Goal: Book appointment/travel/reservation

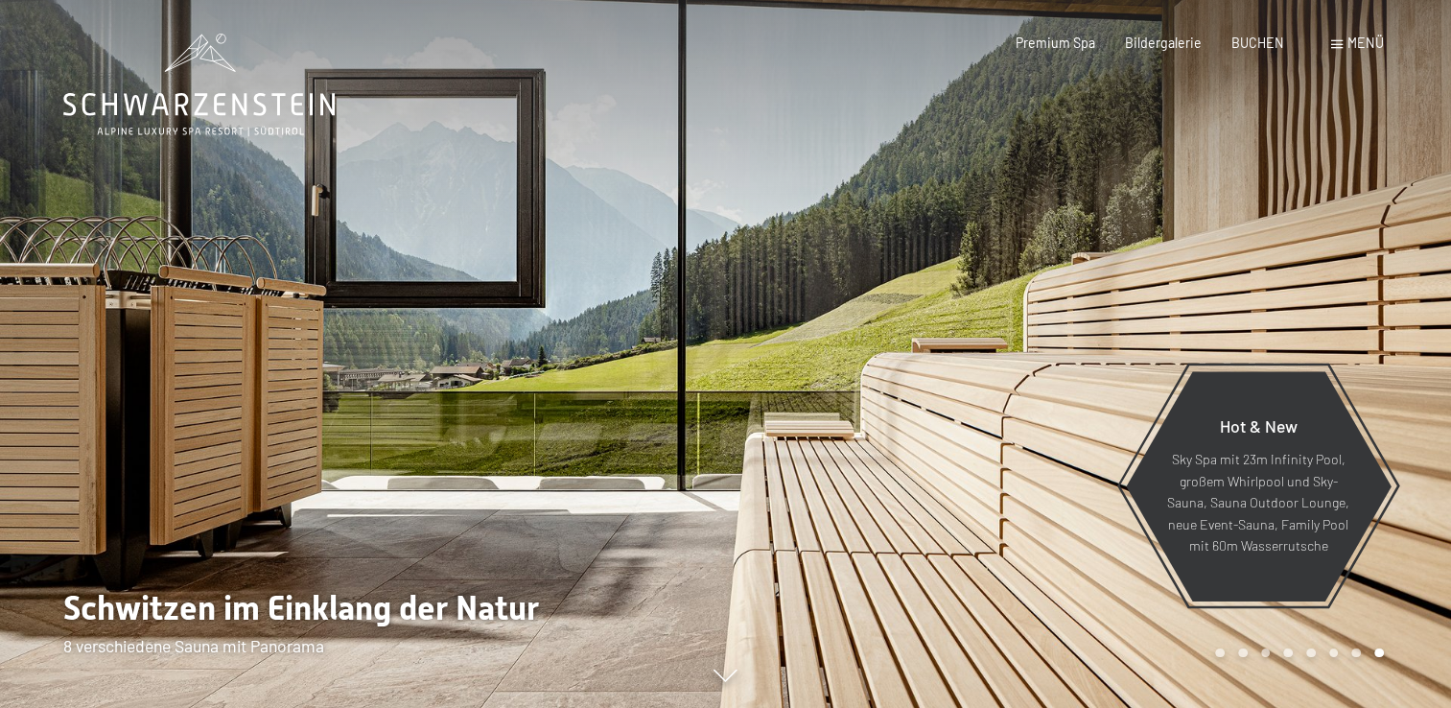
click at [1358, 41] on span "Menü" at bounding box center [1365, 43] width 36 height 16
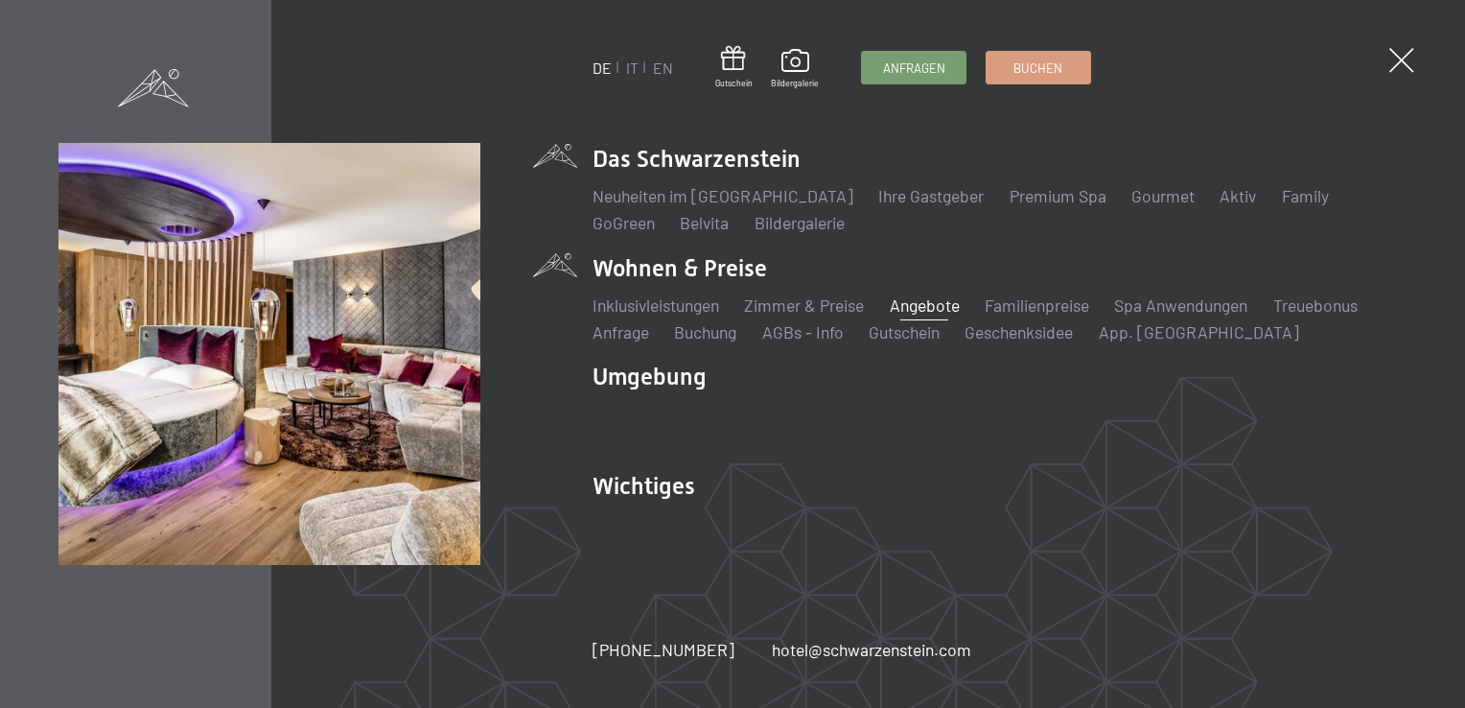
click at [929, 297] on link "Angebote" at bounding box center [925, 304] width 70 height 21
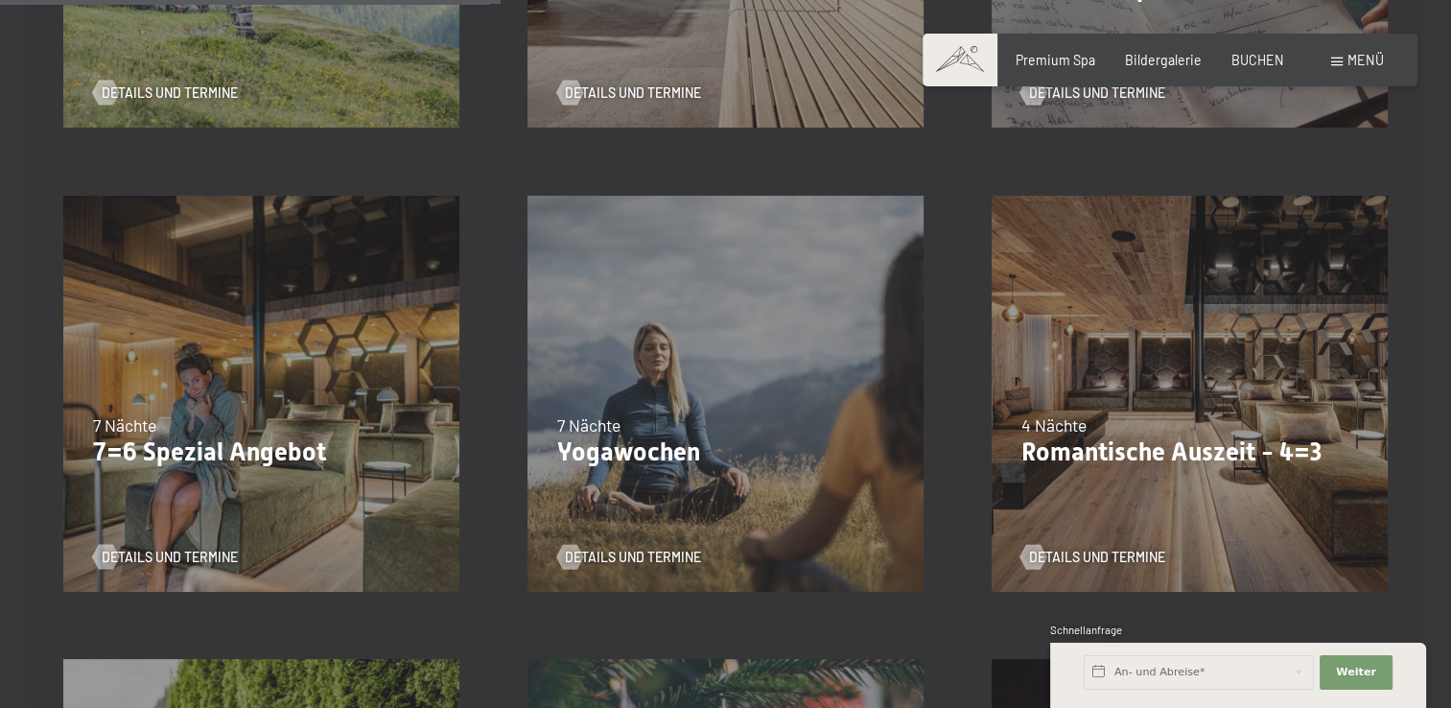
scroll to position [1342, 0]
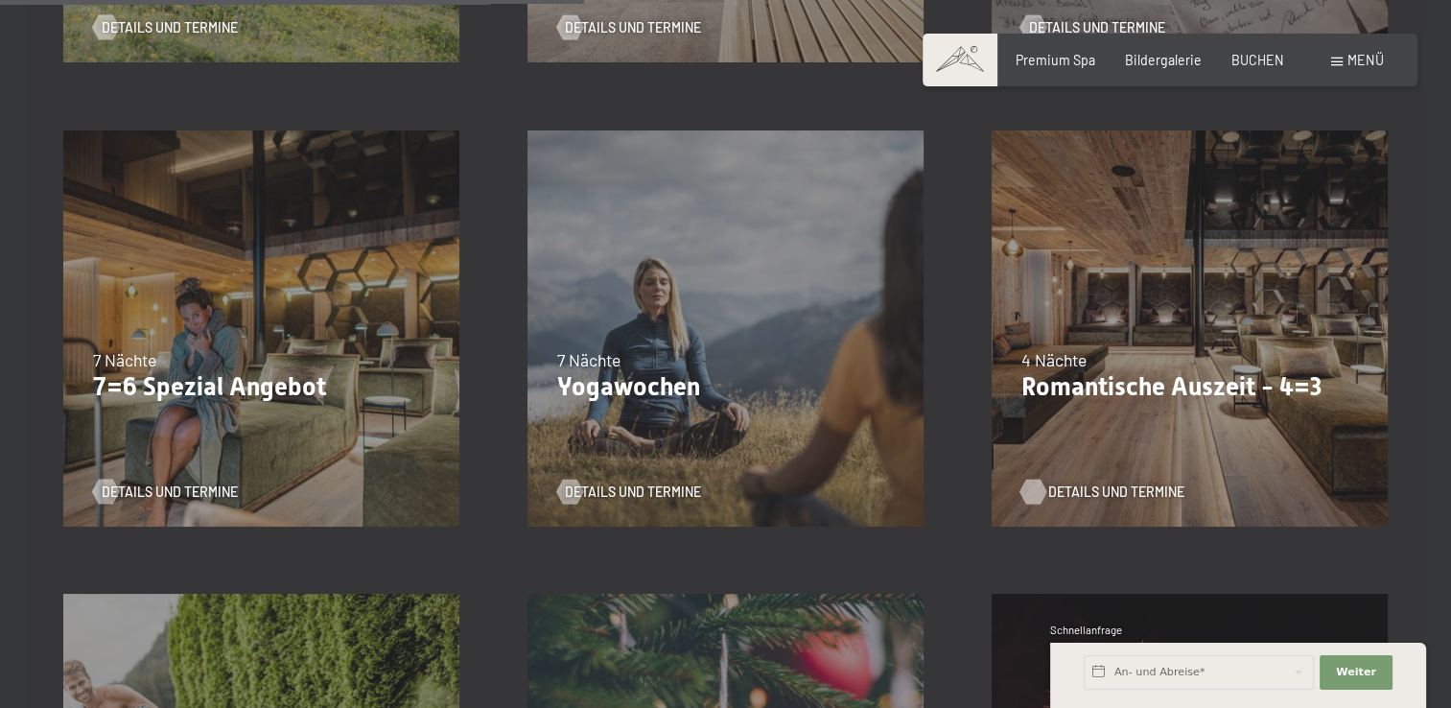
click at [1034, 479] on div at bounding box center [1033, 490] width 14 height 25
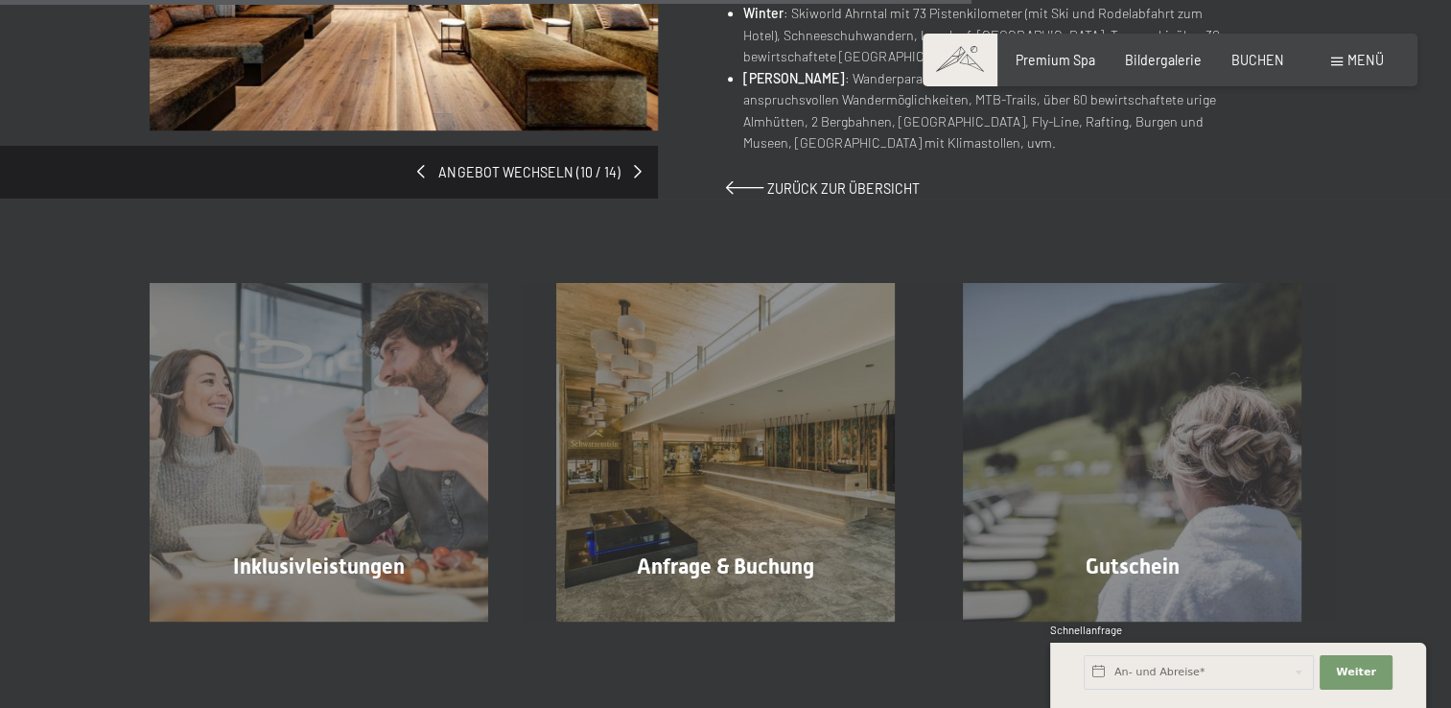
scroll to position [1406, 0]
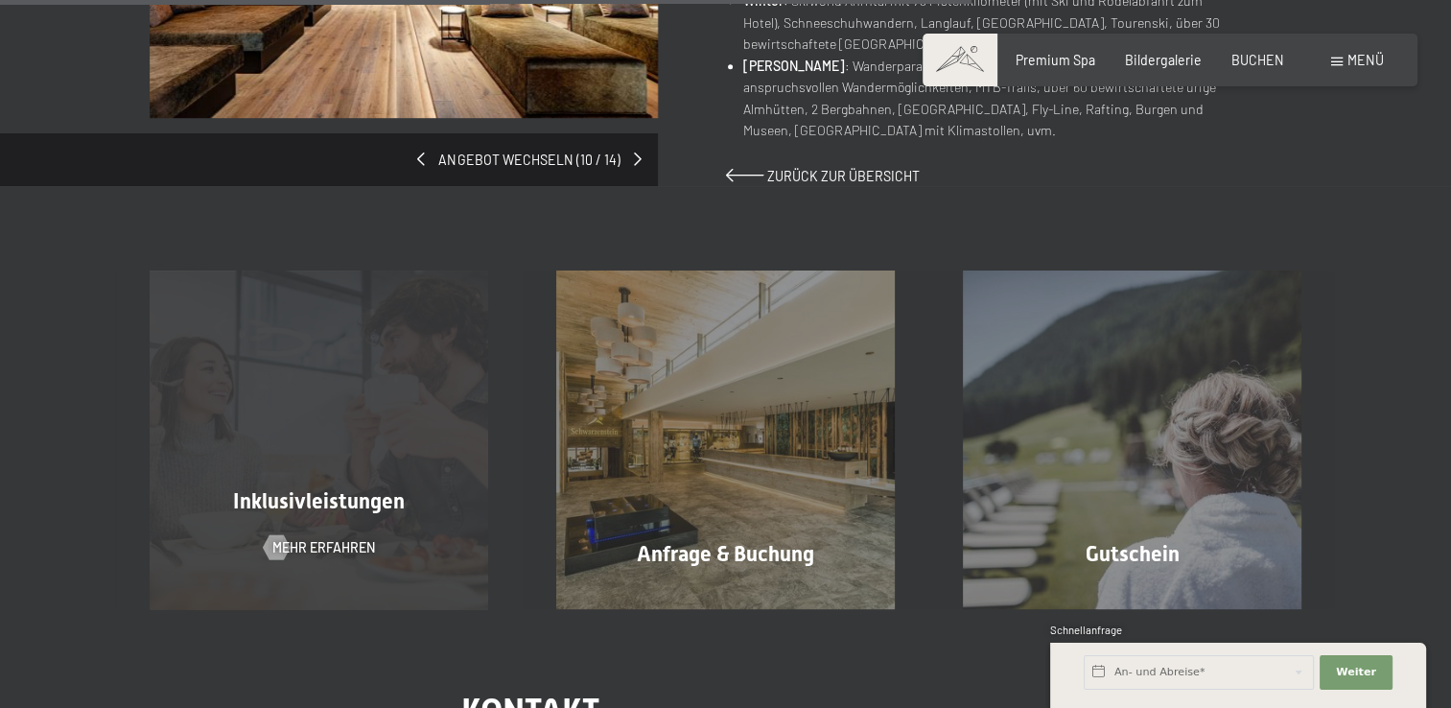
click at [311, 489] on span "Inklusivleistungen" at bounding box center [319, 501] width 172 height 24
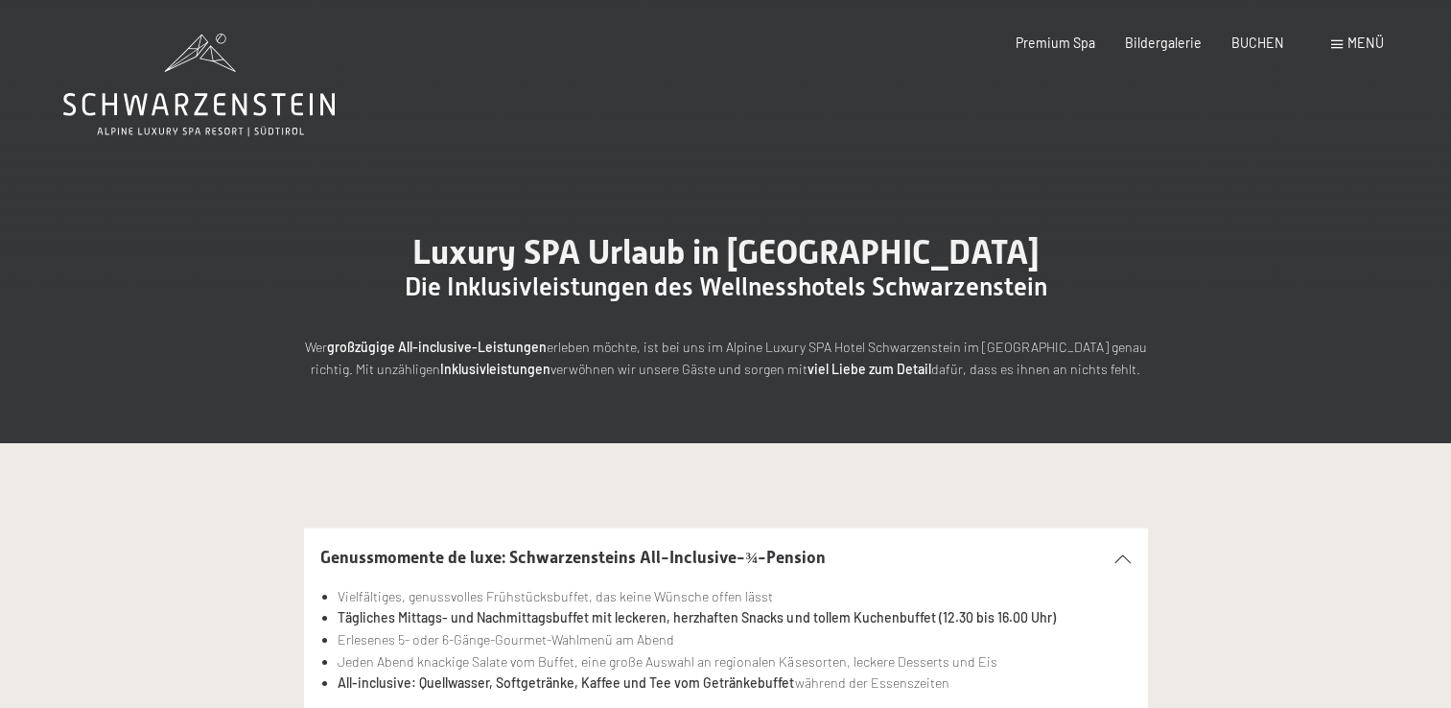
click at [1364, 37] on span "Menü" at bounding box center [1365, 43] width 36 height 16
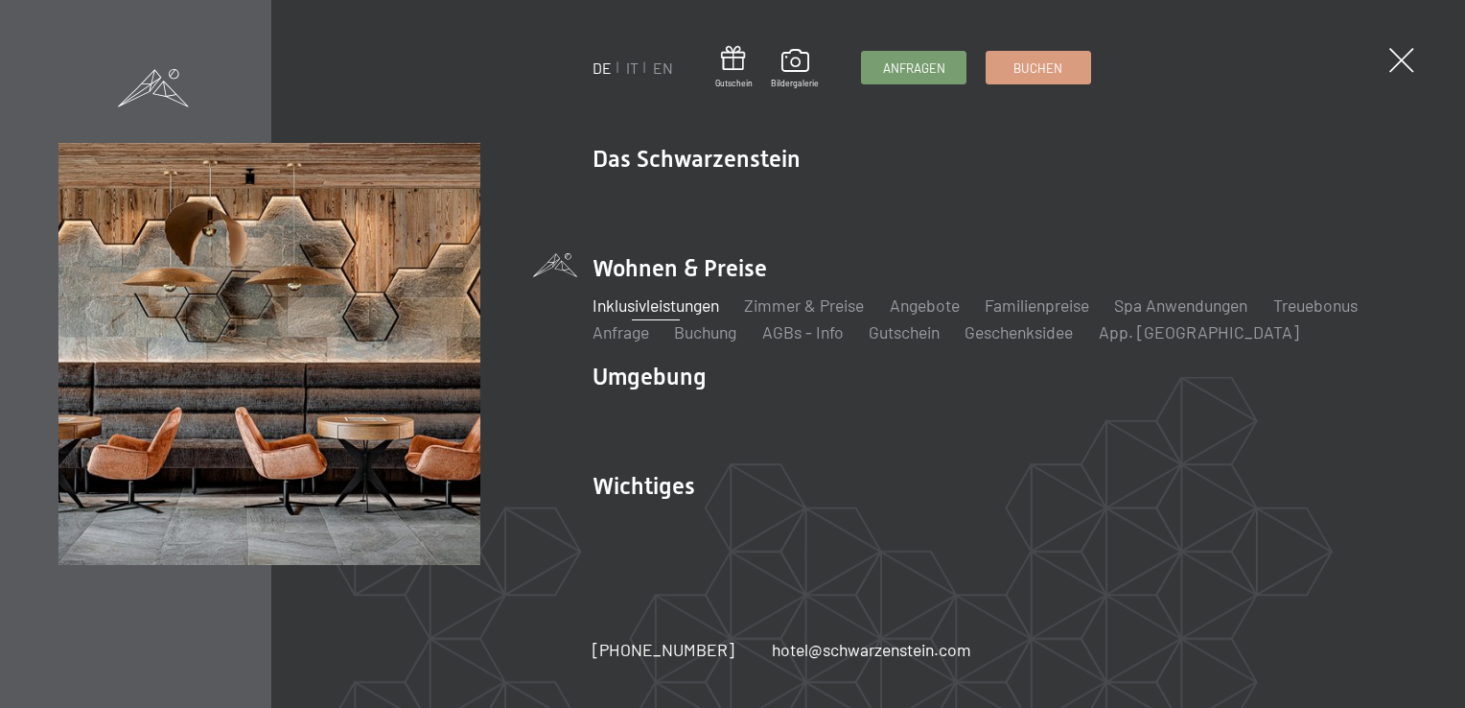
click at [1450, 692] on div "DE IT EN Gutschein Bildergalerie Anfragen Buchen DE IT EN Das Schwarzenstein Ne…" at bounding box center [732, 354] width 1465 height 708
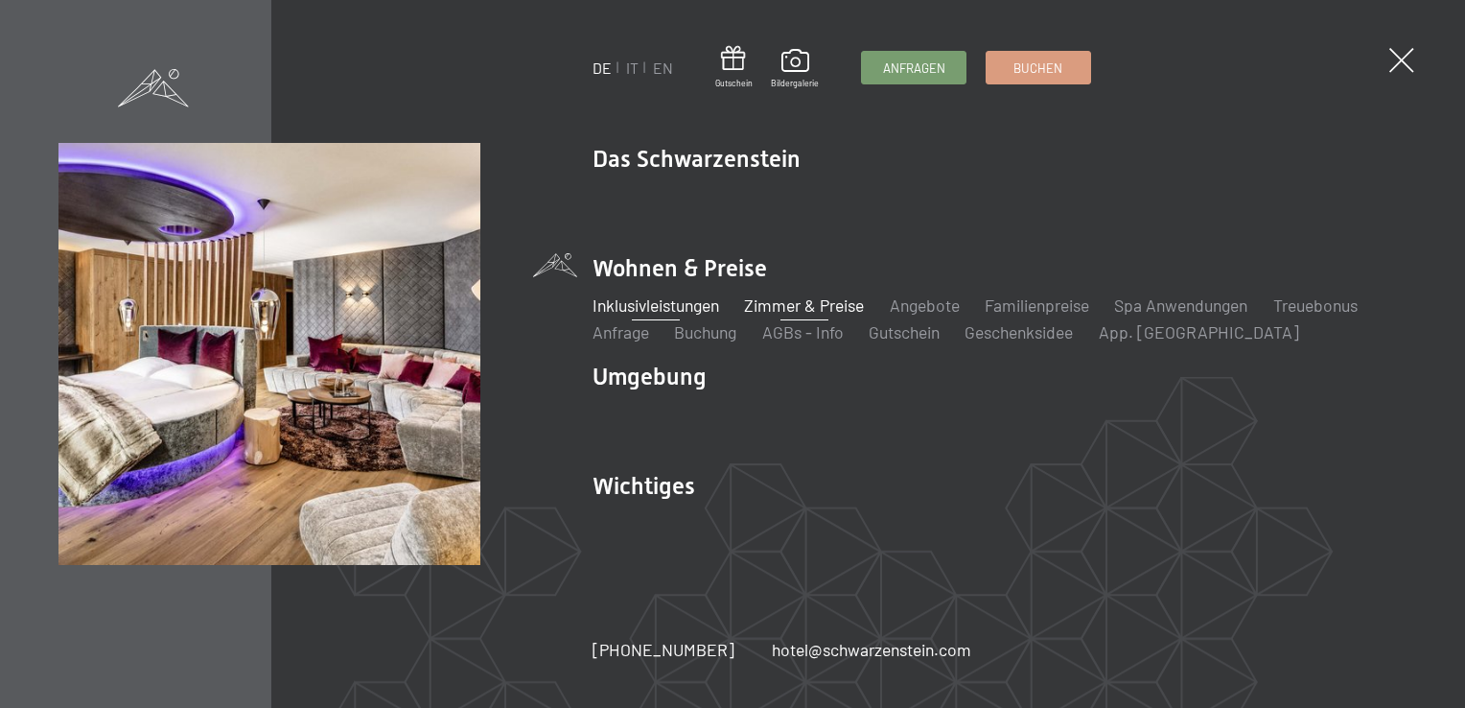
click at [810, 299] on link "Zimmer & Preise" at bounding box center [804, 304] width 120 height 21
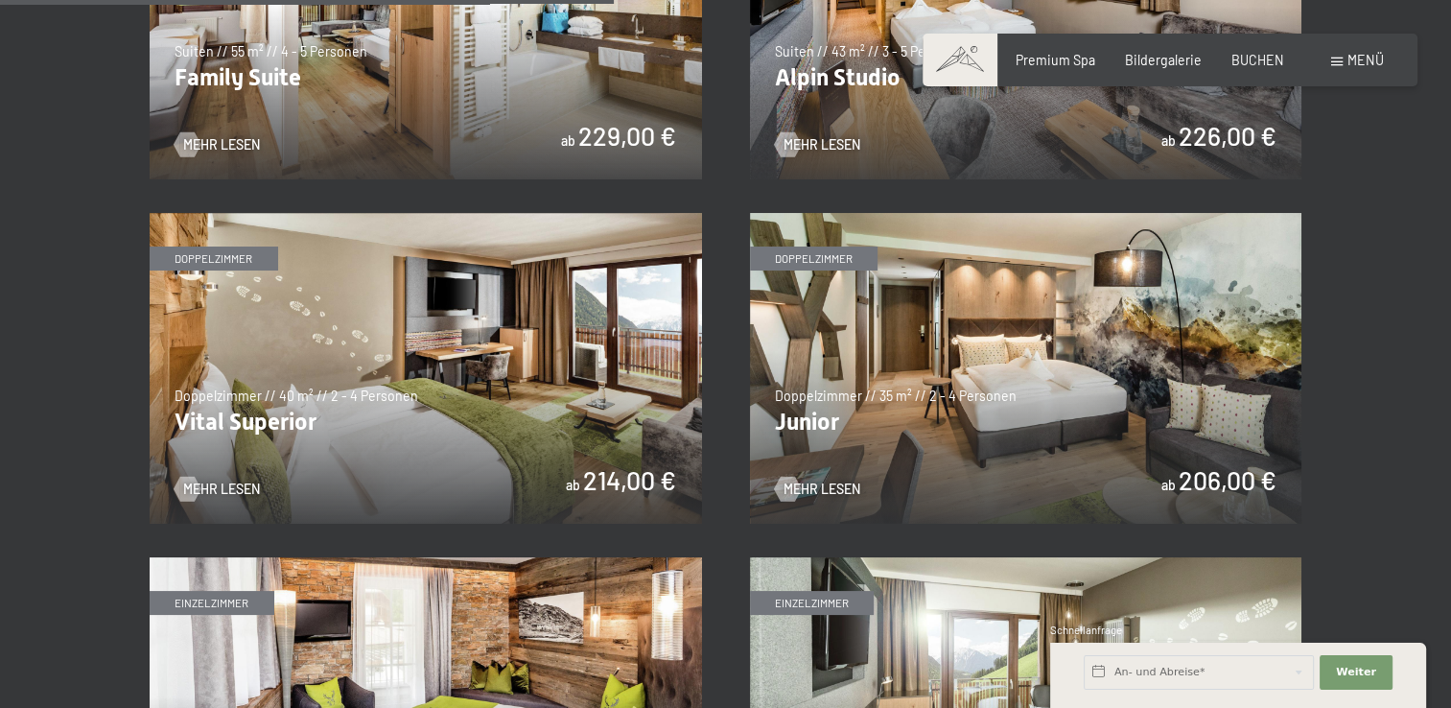
scroll to position [2274, 0]
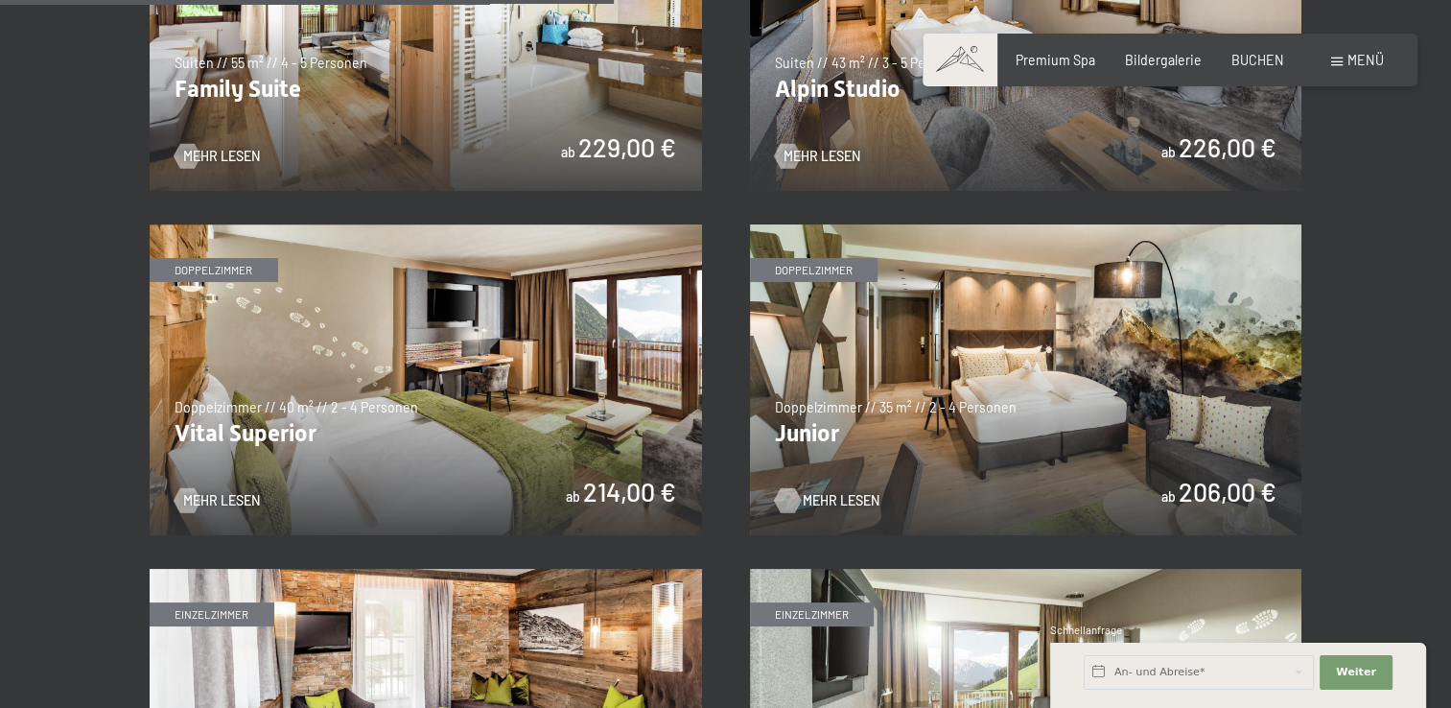
click at [792, 505] on div at bounding box center [786, 499] width 14 height 25
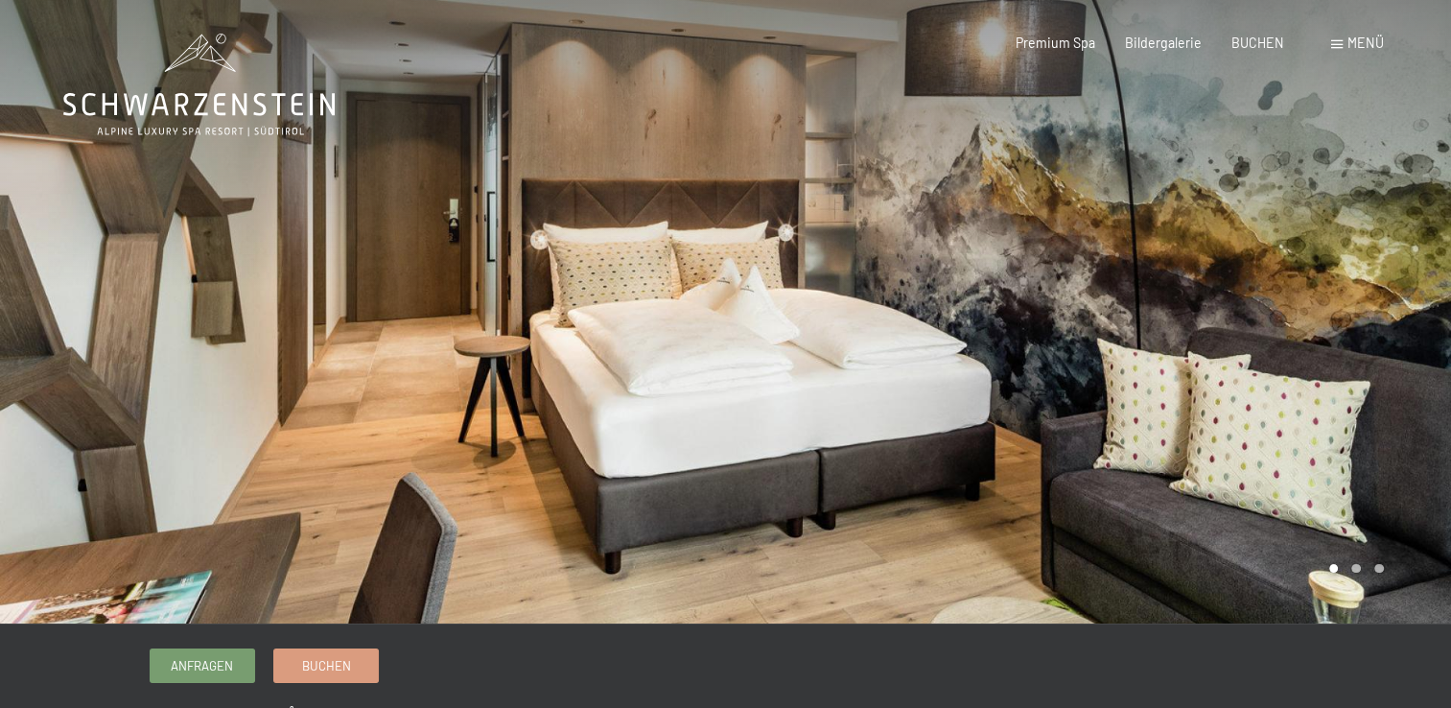
click at [1293, 323] on div at bounding box center [1089, 311] width 726 height 623
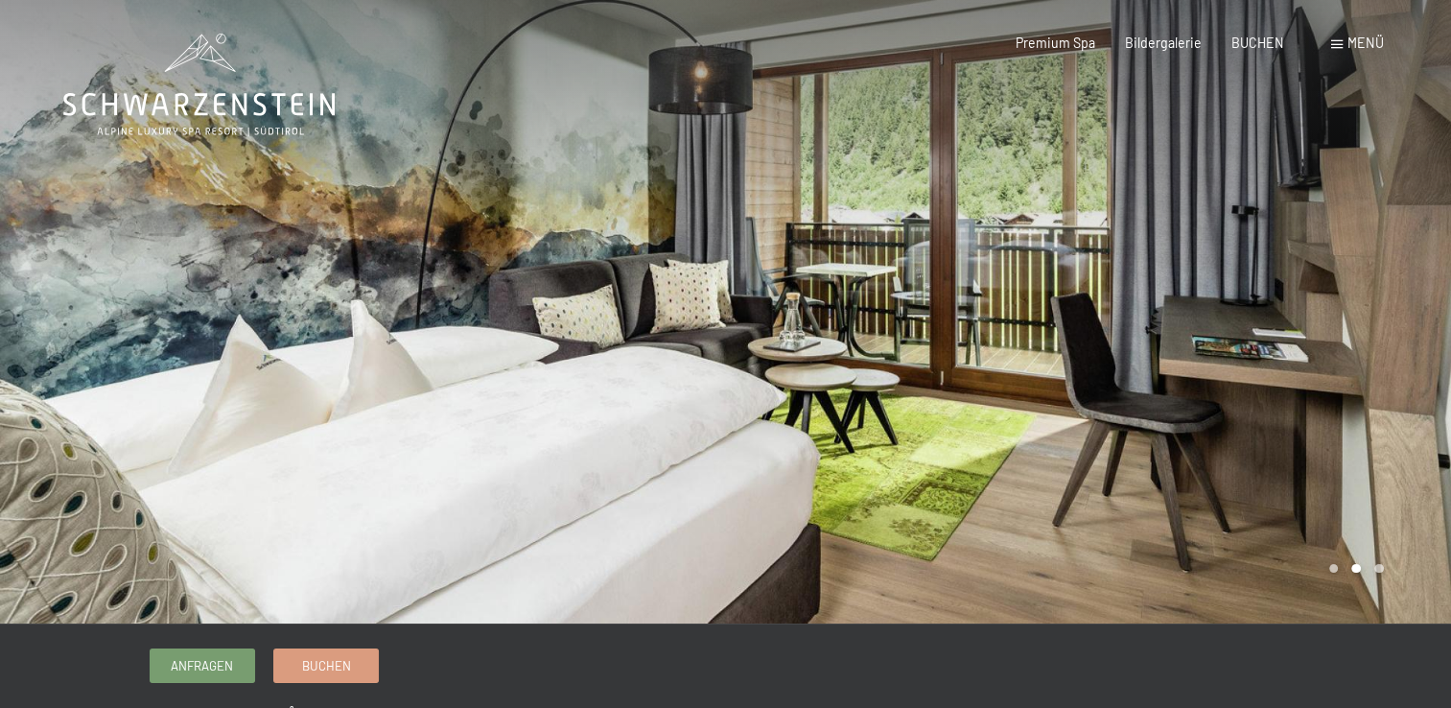
click at [1304, 346] on div at bounding box center [1089, 311] width 726 height 623
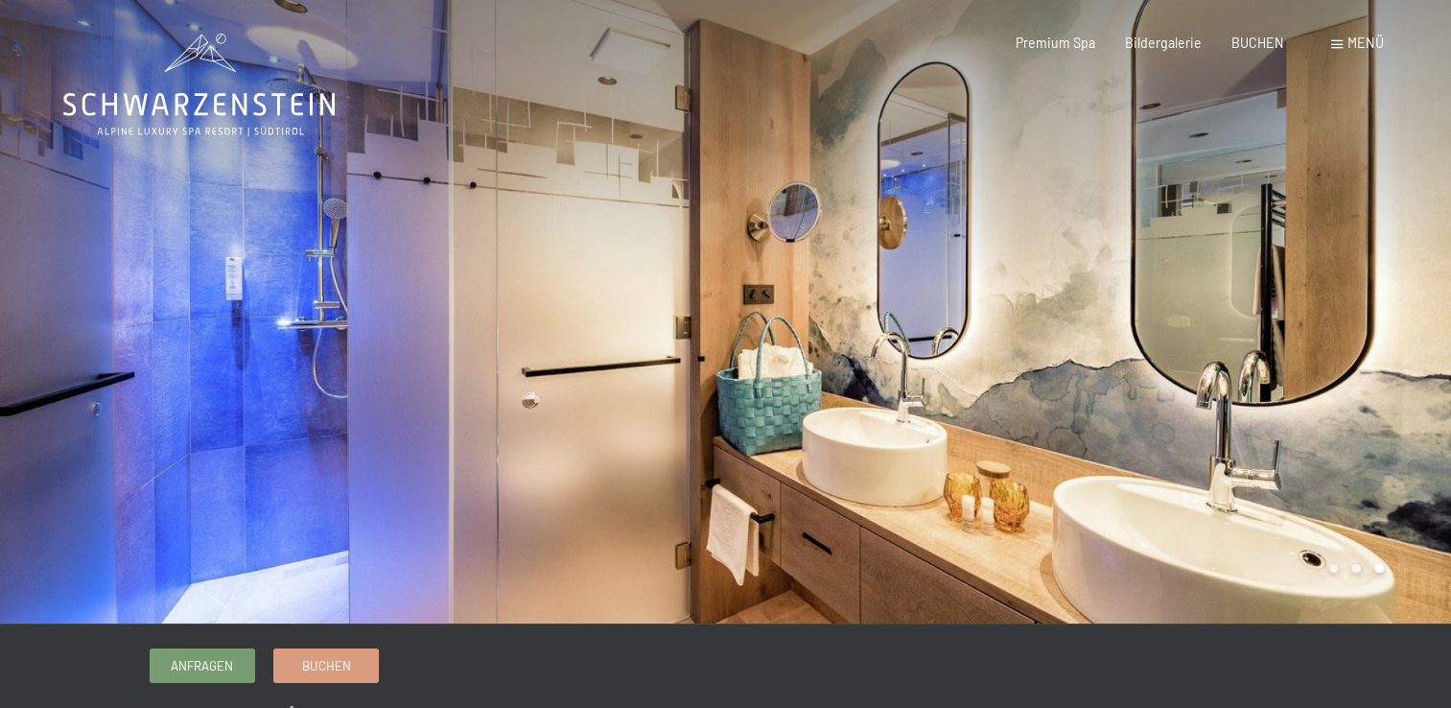
click at [1306, 349] on div at bounding box center [1089, 311] width 726 height 623
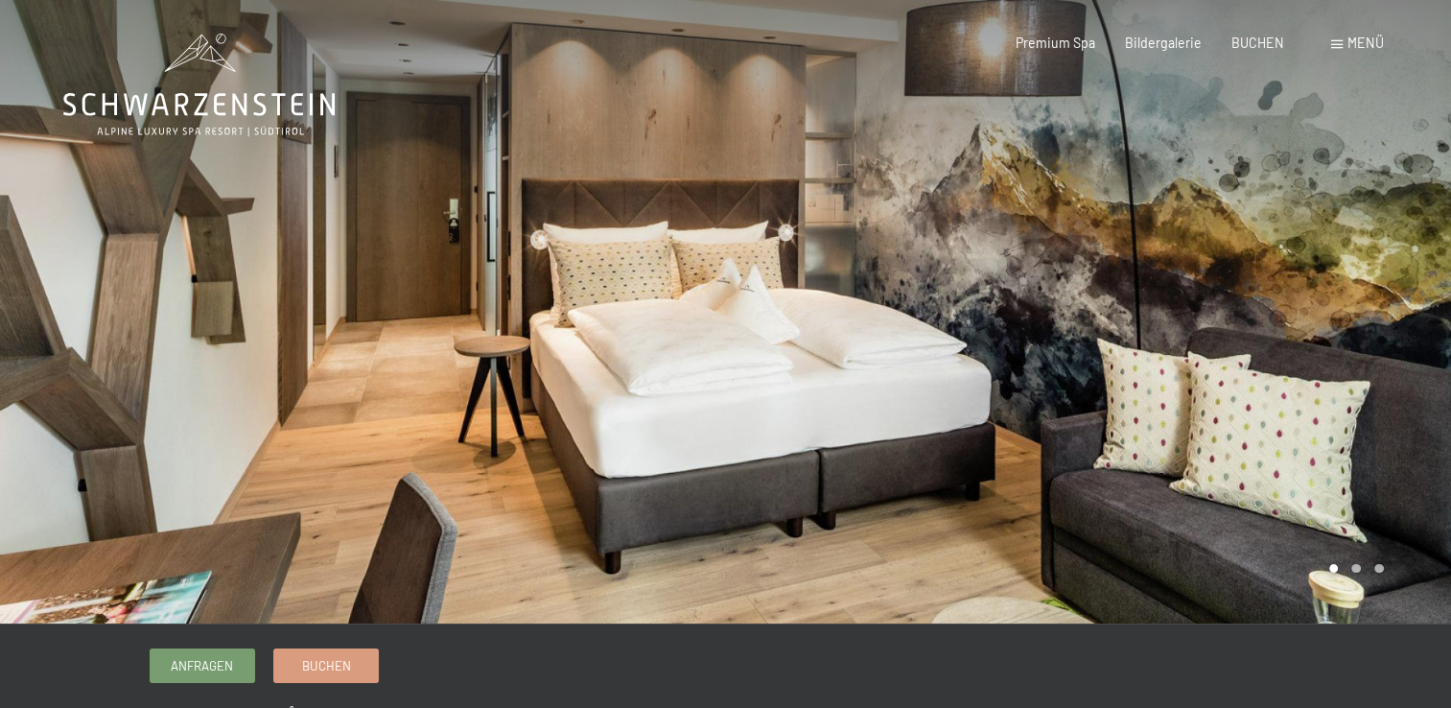
click at [1306, 349] on div at bounding box center [1089, 311] width 726 height 623
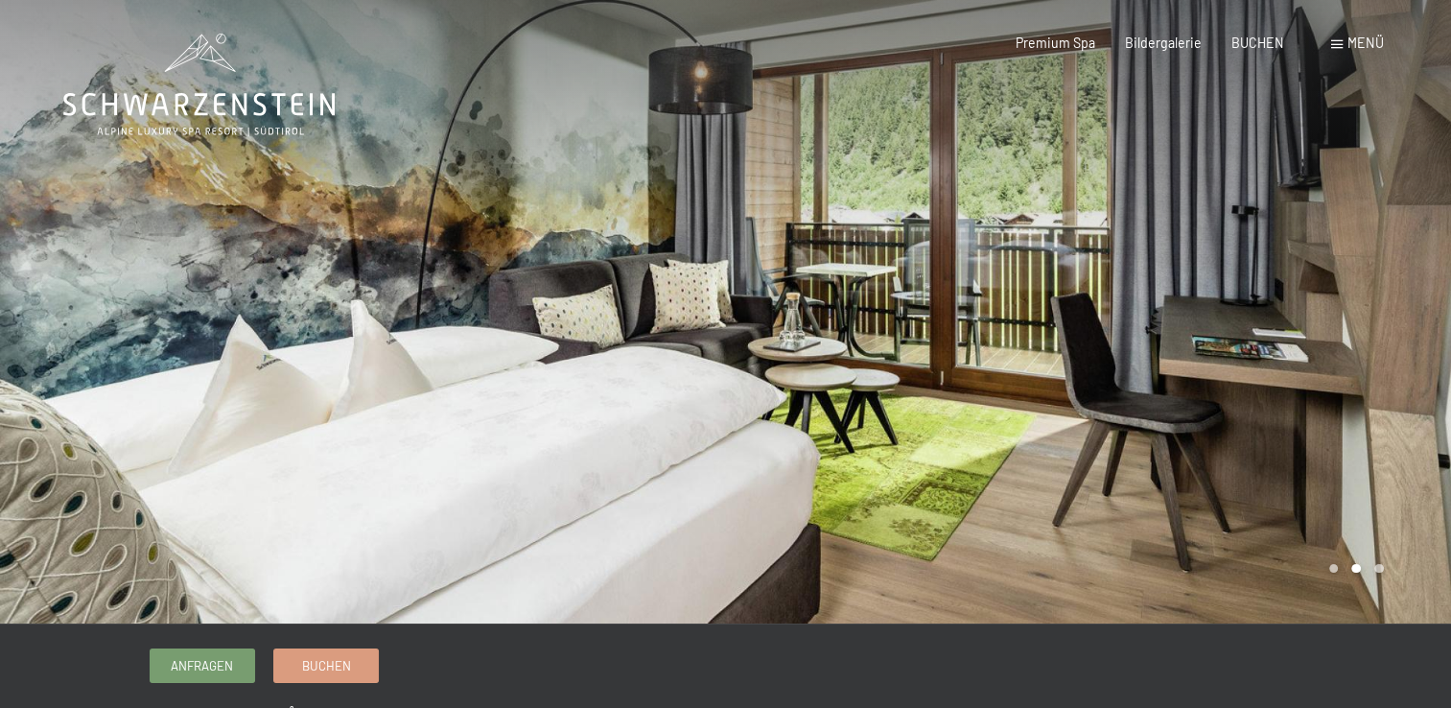
click at [1360, 45] on span "Menü" at bounding box center [1365, 43] width 36 height 16
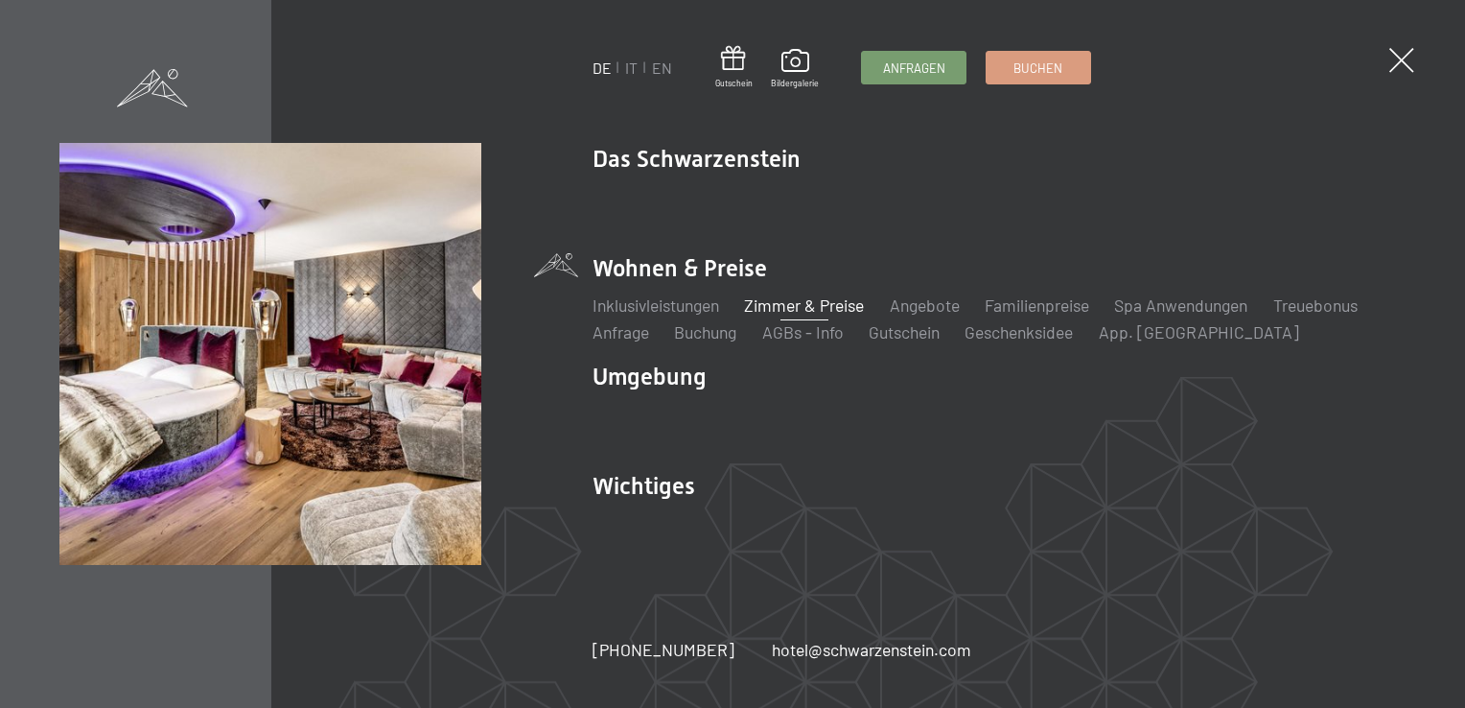
click at [813, 298] on link "Zimmer & Preise" at bounding box center [804, 304] width 120 height 21
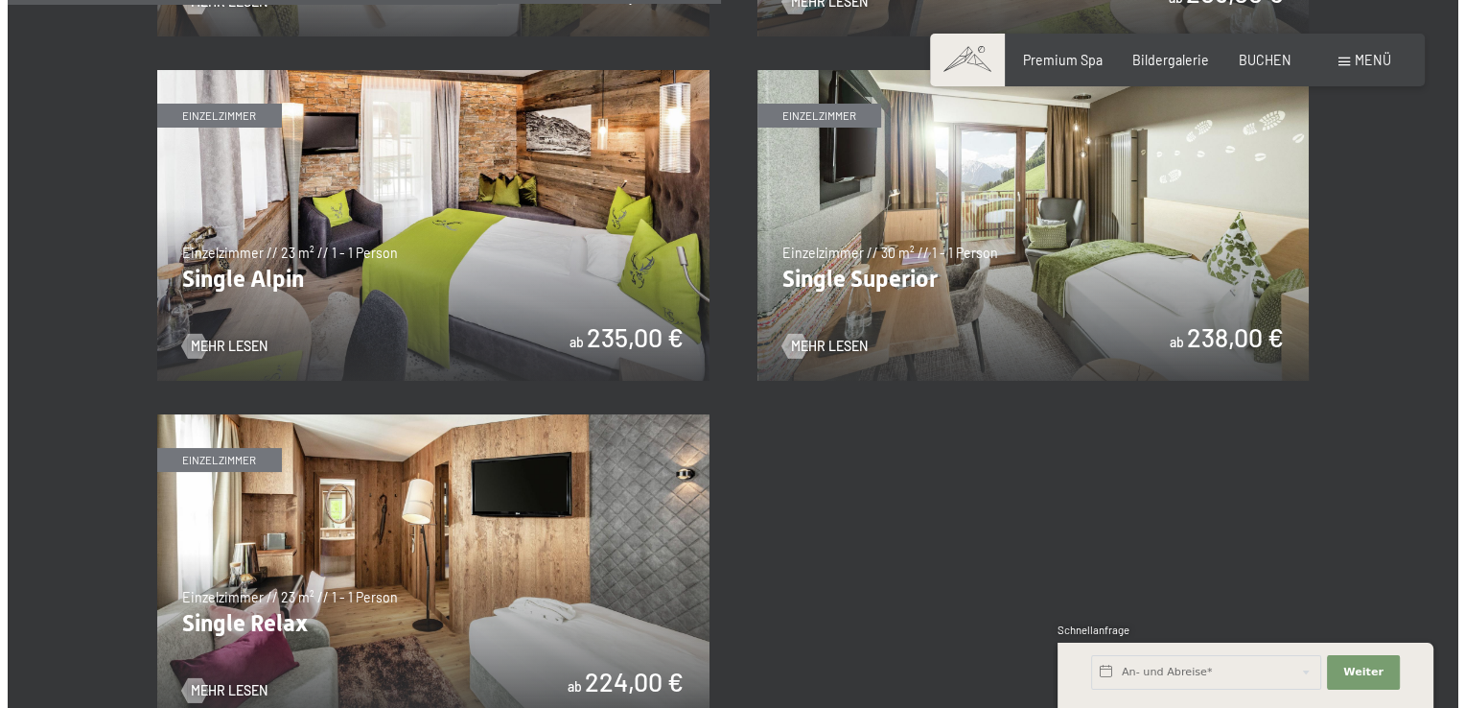
scroll to position [2862, 0]
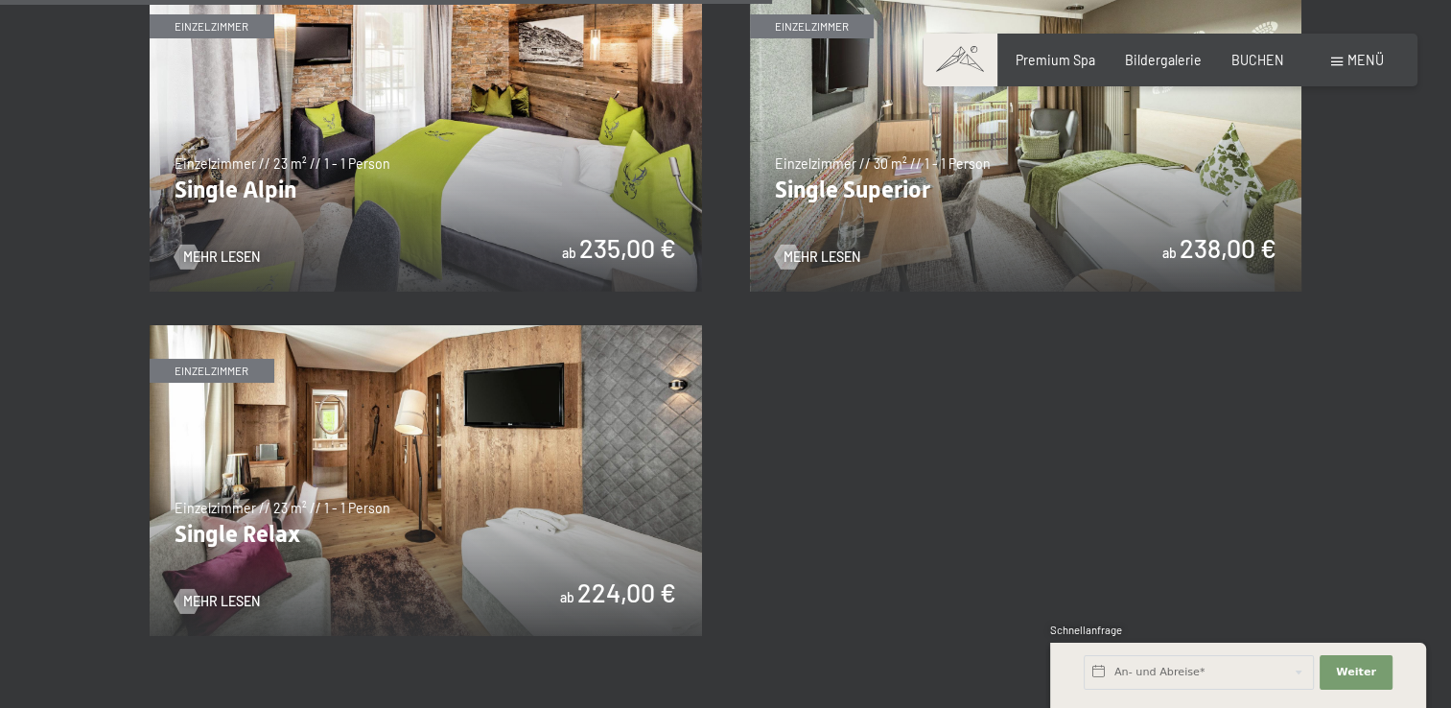
click at [1369, 59] on span "Menü" at bounding box center [1365, 60] width 36 height 16
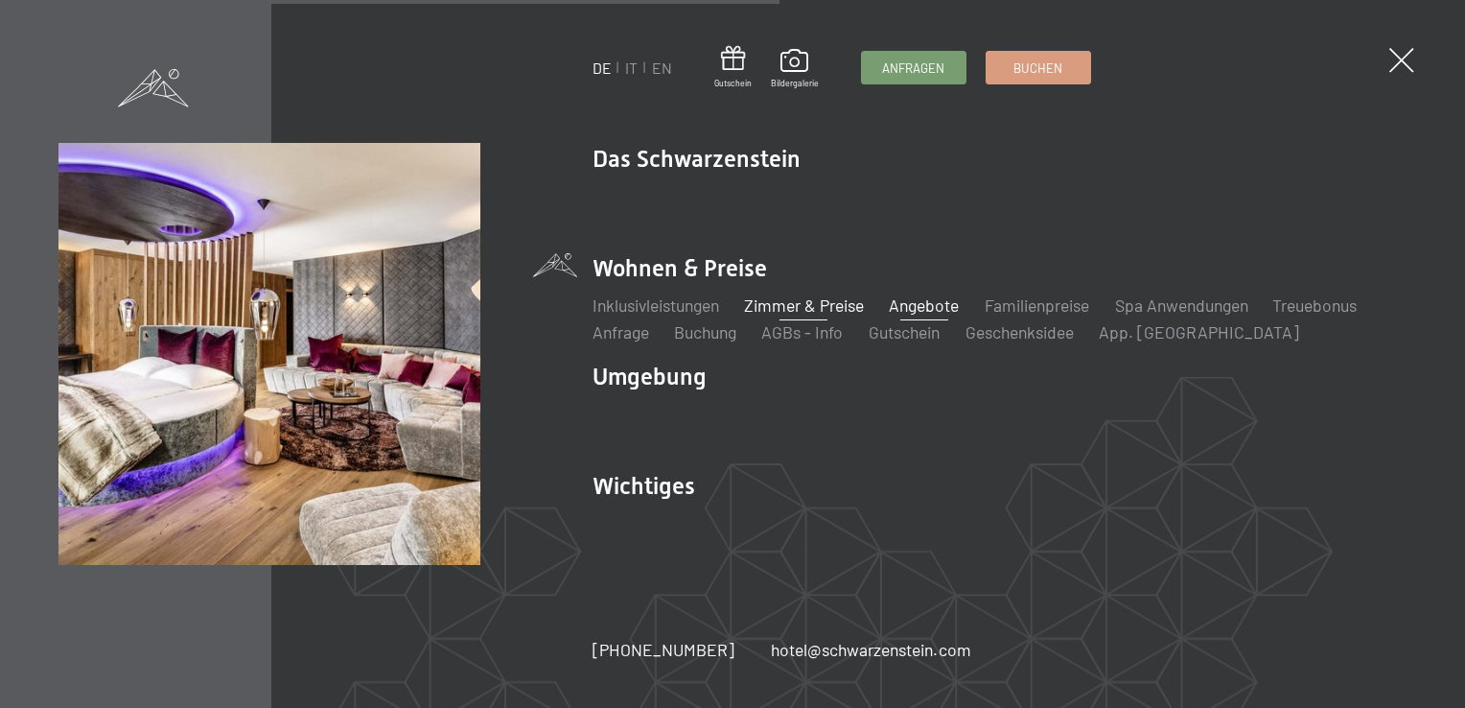
click at [946, 302] on link "Angebote" at bounding box center [925, 304] width 70 height 21
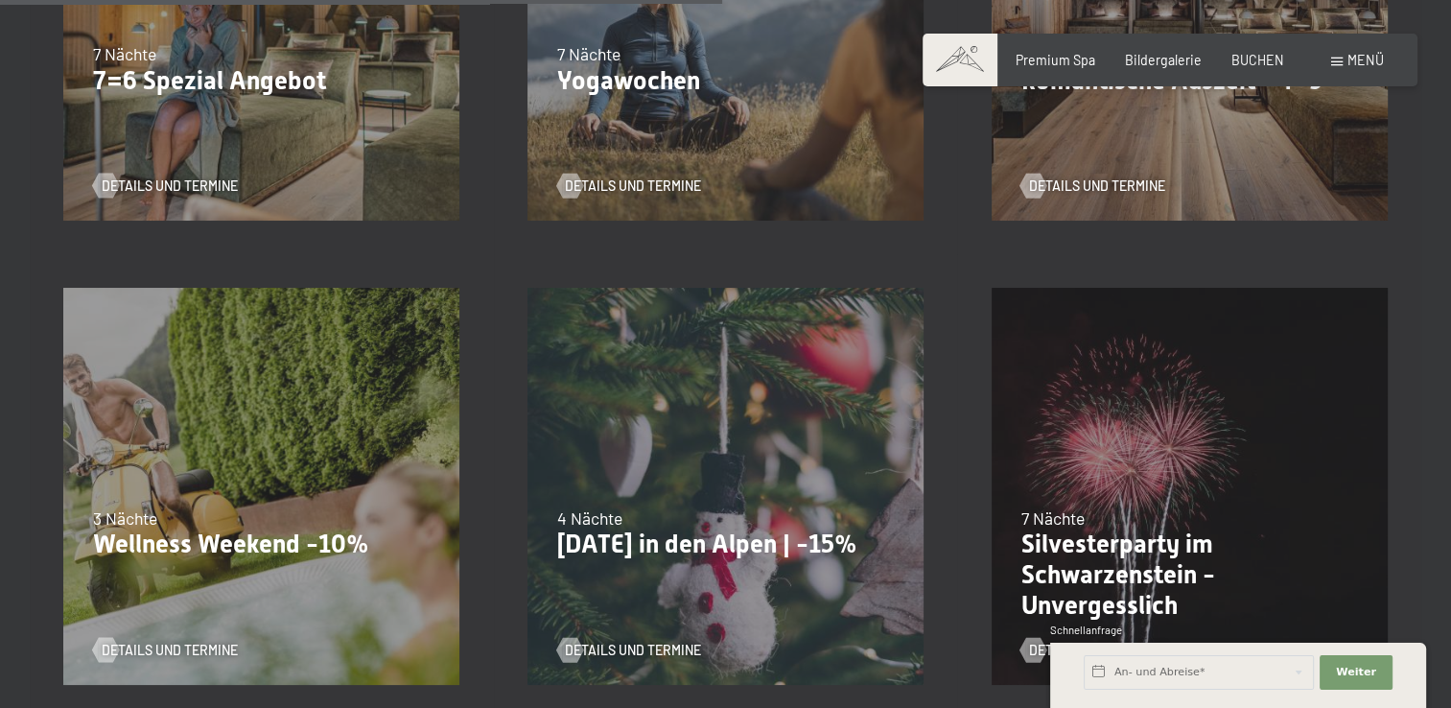
scroll to position [1661, 0]
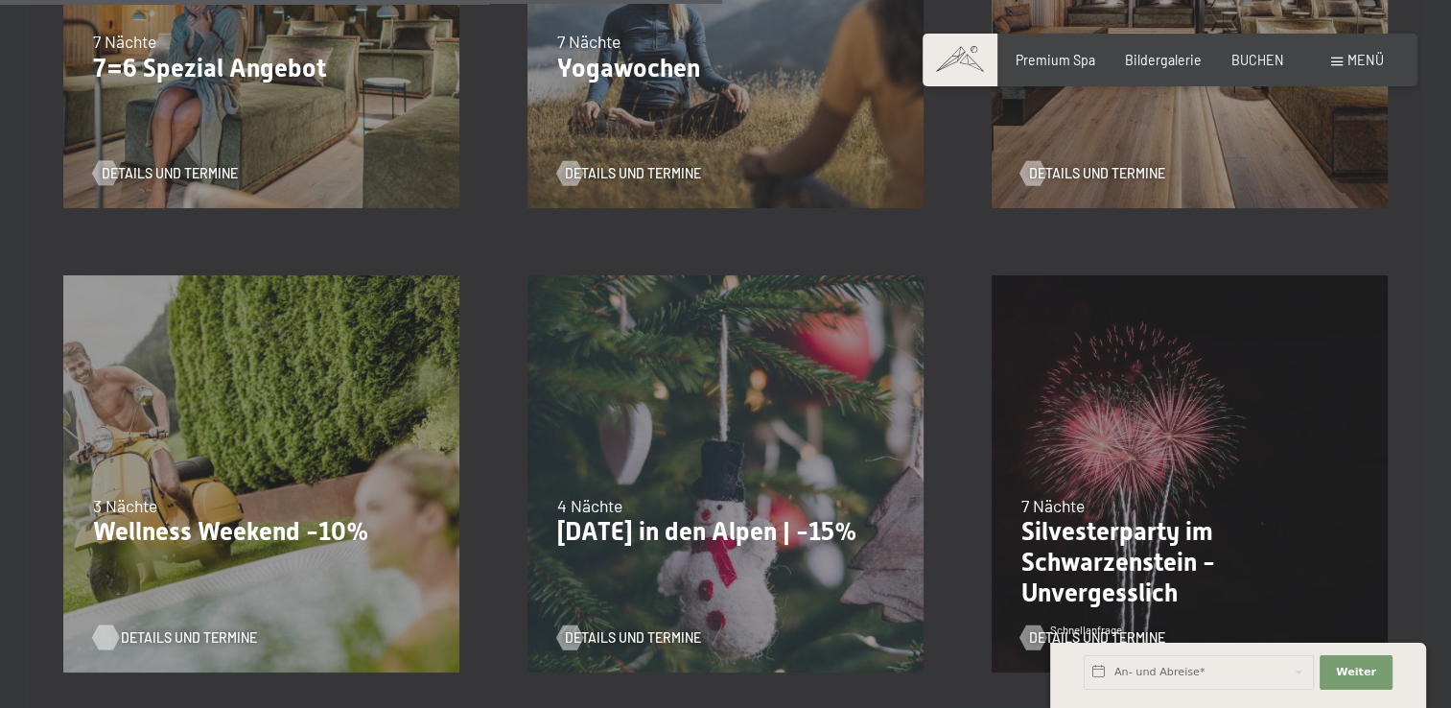
click at [102, 632] on div at bounding box center [105, 636] width 14 height 25
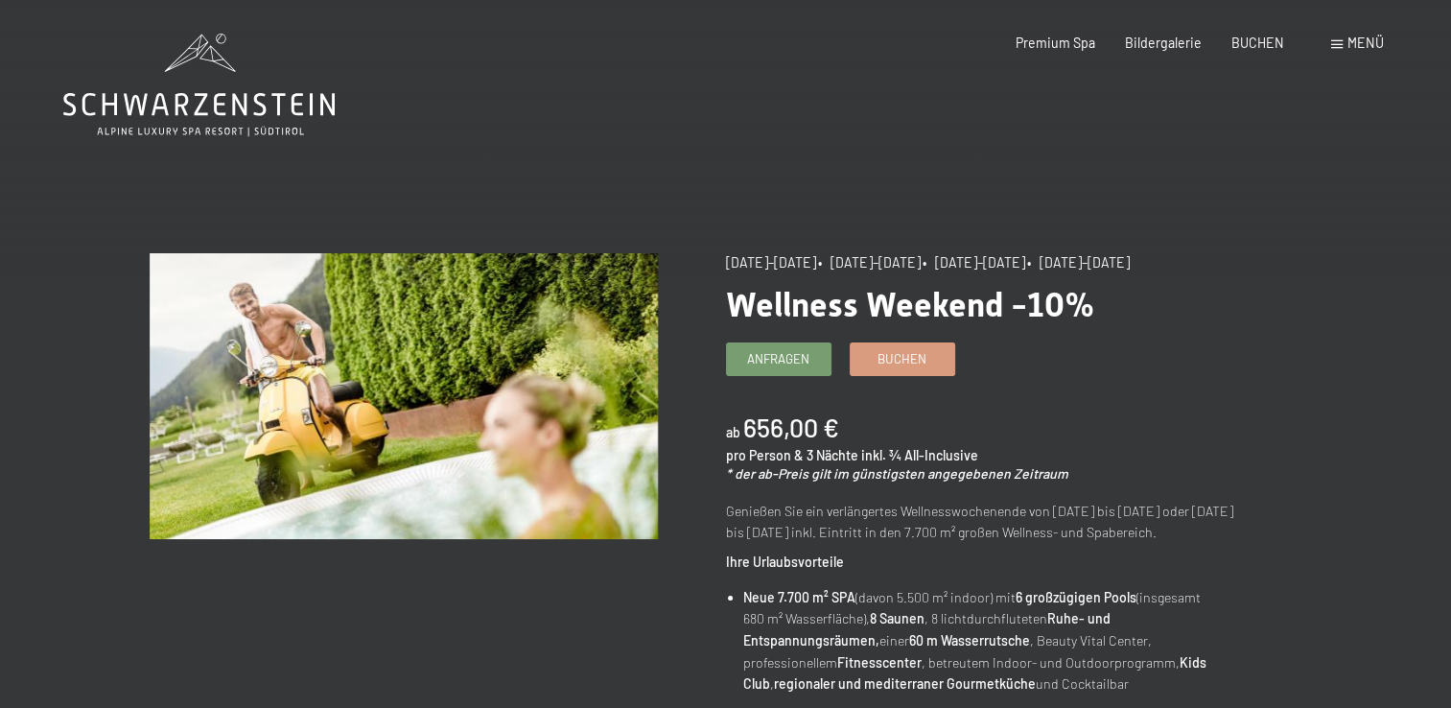
click at [1369, 40] on span "Menü" at bounding box center [1365, 43] width 36 height 16
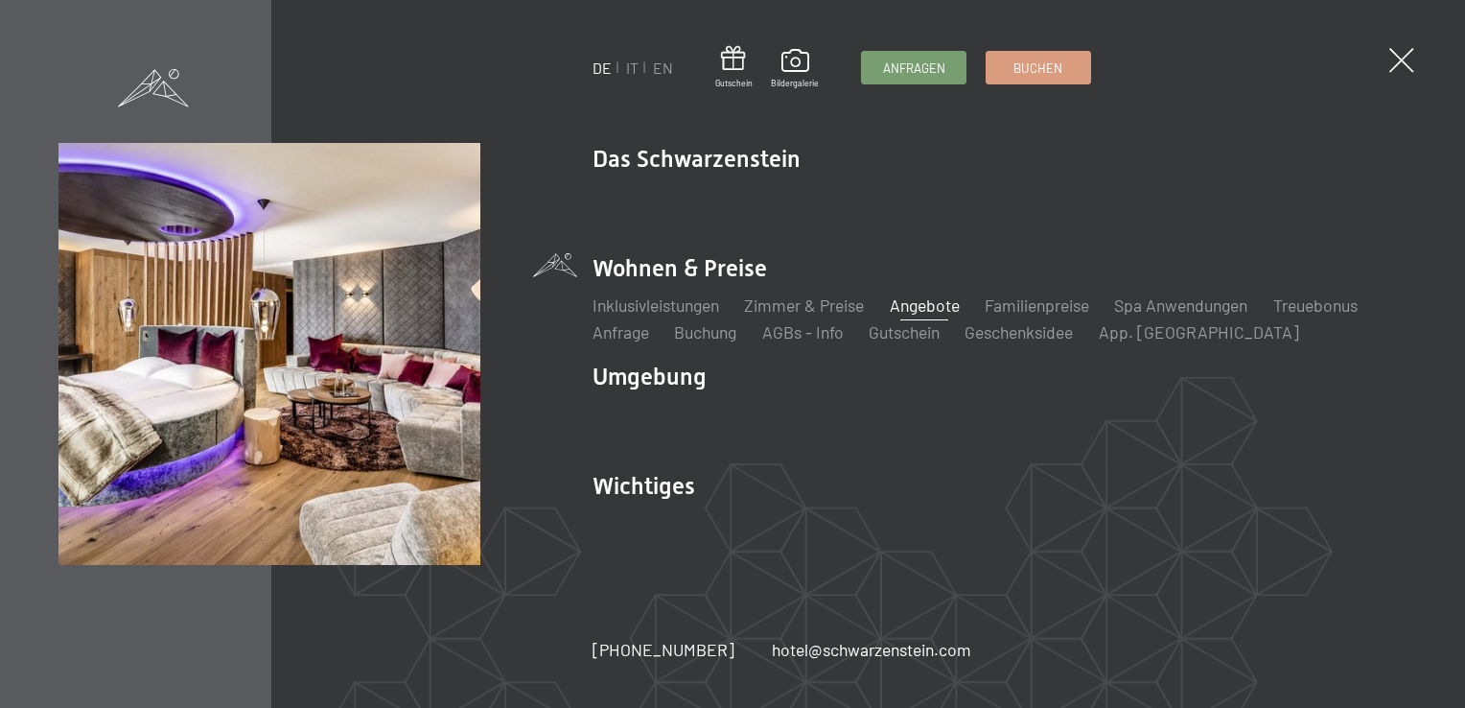
click at [928, 312] on link "Angebote" at bounding box center [925, 304] width 70 height 21
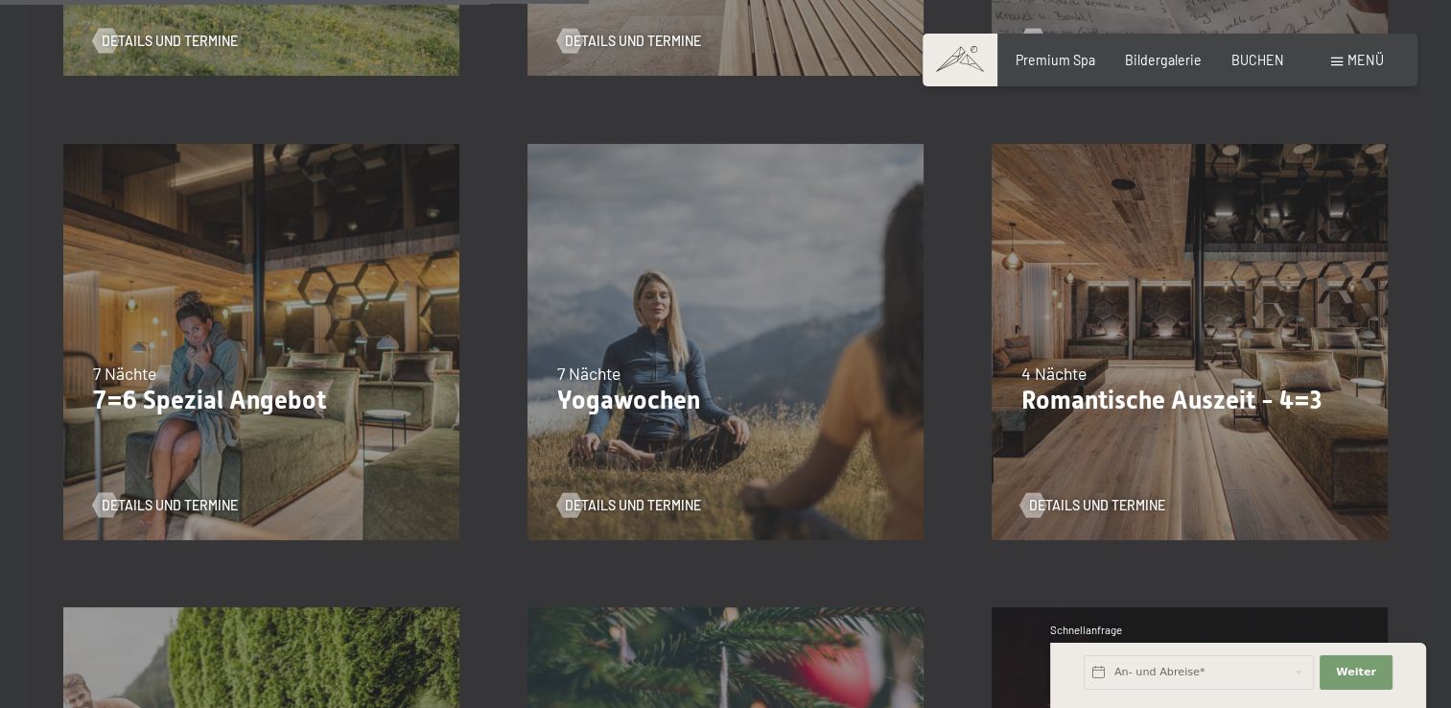
scroll to position [1354, 0]
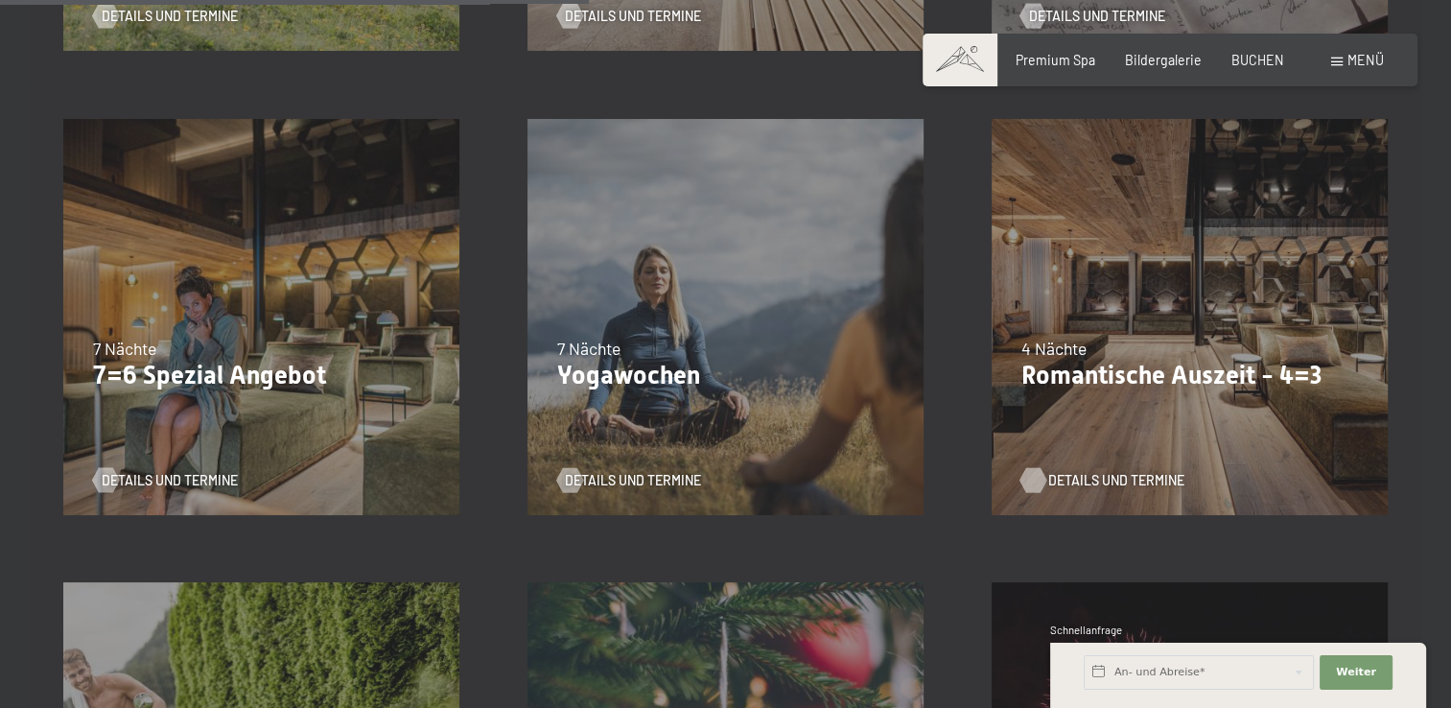
click at [1034, 474] on div at bounding box center [1033, 479] width 14 height 25
